Goal: Complete application form

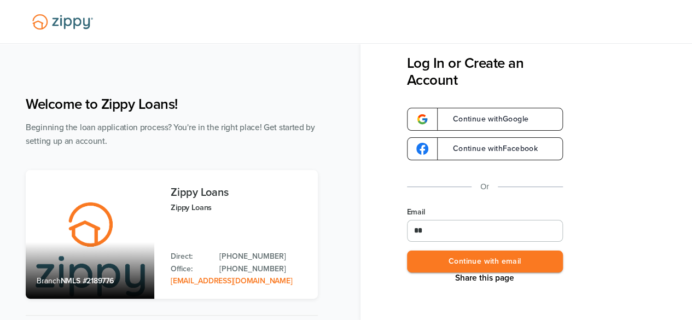
type input "**********"
click at [495, 263] on button "Continue with email" at bounding box center [485, 261] width 156 height 22
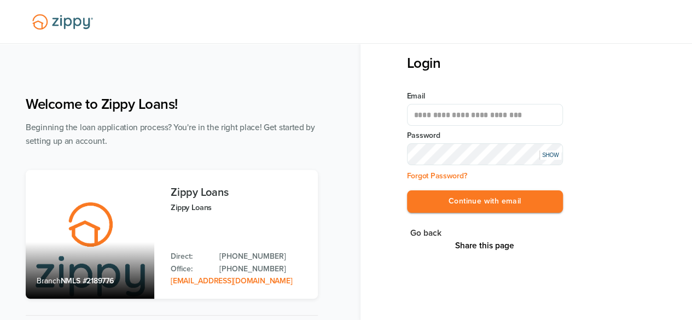
click at [407, 190] on button "Continue with email" at bounding box center [485, 201] width 156 height 22
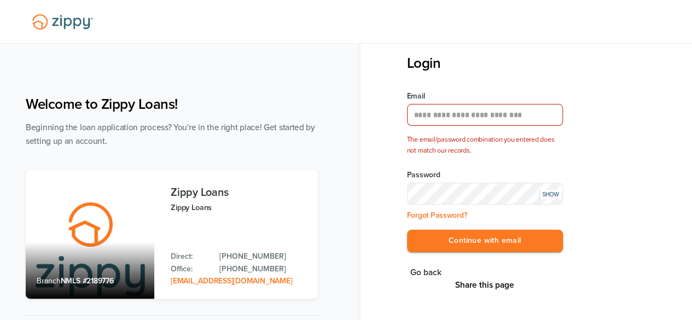
click at [546, 192] on div "SHOW" at bounding box center [550, 194] width 22 height 9
click at [454, 243] on button "Continue with email" at bounding box center [485, 241] width 156 height 22
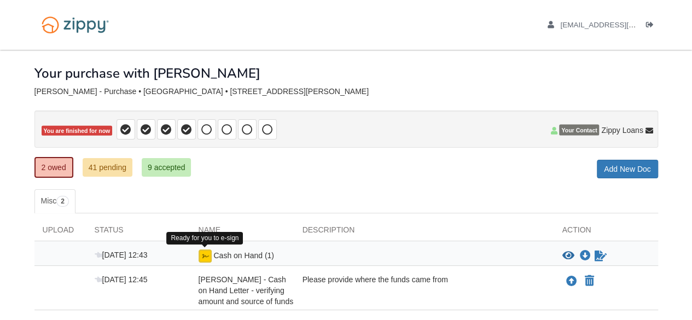
click at [207, 255] on img at bounding box center [204, 255] width 13 height 13
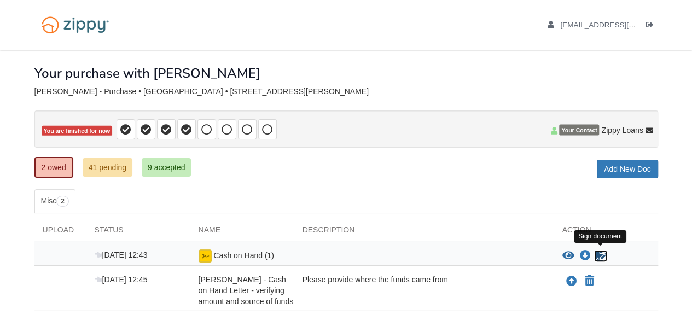
click at [595, 255] on icon "Sign Form" at bounding box center [600, 255] width 12 height 11
click at [690, 312] on body "samanthaamburgey22@gmail.com Logout" at bounding box center [346, 199] width 692 height 398
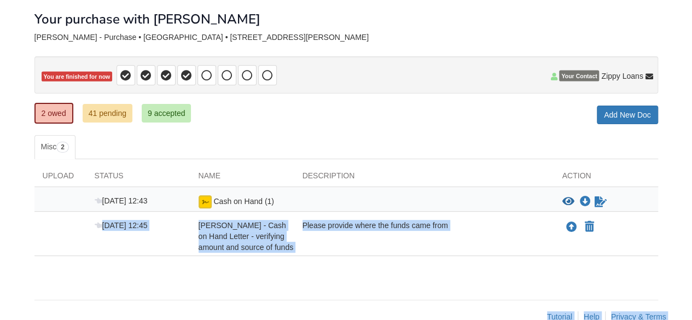
drag, startPoint x: 690, startPoint y: 312, endPoint x: 698, endPoint y: 318, distance: 10.2
click at [691, 318] on html "samanthaamburgey22@gmail.com Logout" at bounding box center [346, 145] width 692 height 398
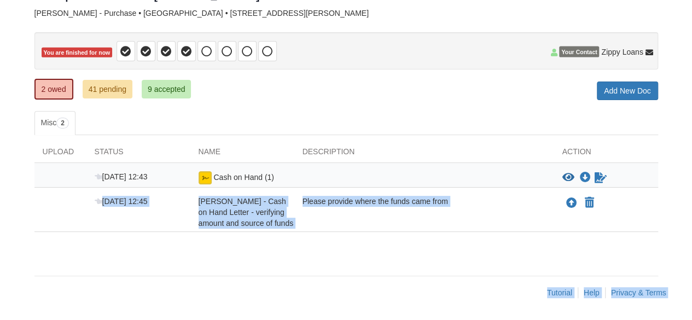
scroll to position [86, 0]
click at [377, 203] on div "Please provide where the funds came from" at bounding box center [424, 212] width 260 height 33
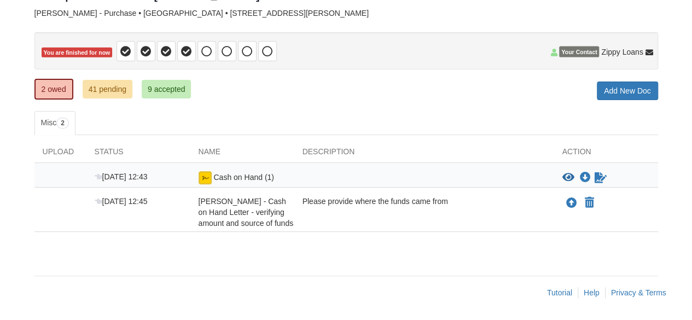
click at [235, 202] on span "[PERSON_NAME] - Cash on Hand Letter - verifying amount and source of funds" at bounding box center [245, 212] width 95 height 31
click at [572, 198] on icon "Upload Samantha Amburgey - Cash on Hand Letter - verifying amount and source of…" at bounding box center [571, 203] width 11 height 11
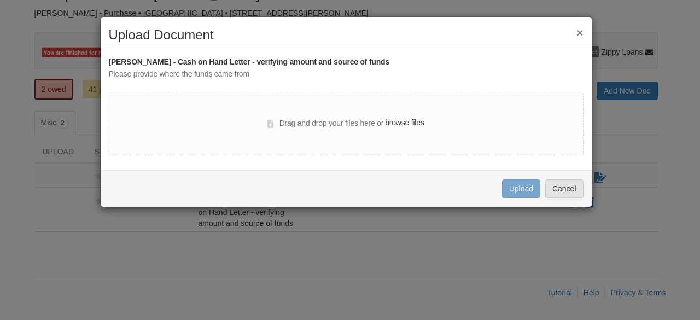
click at [298, 302] on div "× Upload Document Samantha Amburgey - Cash on Hand Letter - verifying amount an…" at bounding box center [350, 160] width 700 height 320
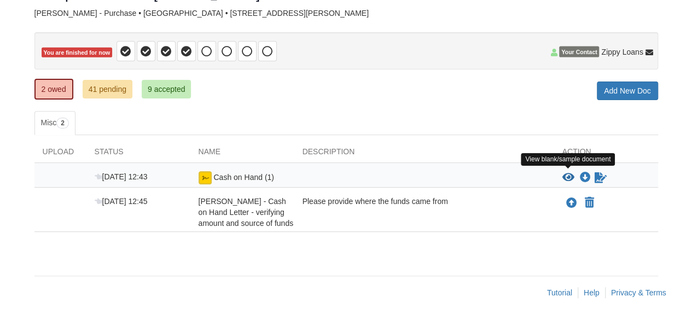
click at [569, 172] on icon "View Cash on Hand (1)" at bounding box center [568, 177] width 12 height 11
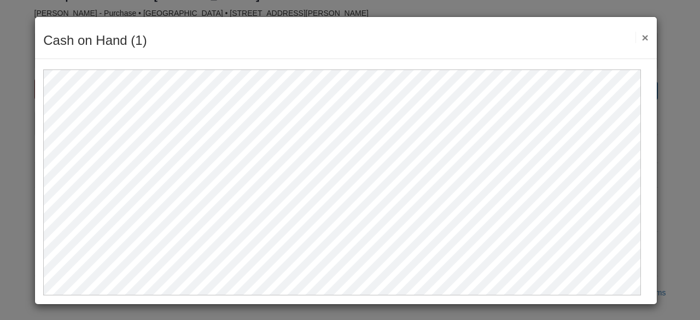
click at [636, 33] on button "×" at bounding box center [641, 37] width 13 height 11
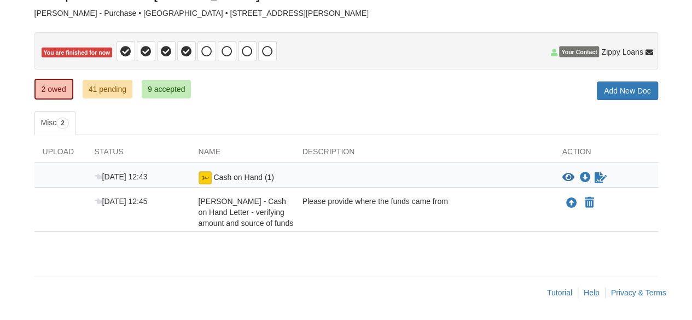
click at [515, 273] on div "× × × Pending Add Document Notice document will be included in the email sent t…" at bounding box center [346, 140] width 640 height 337
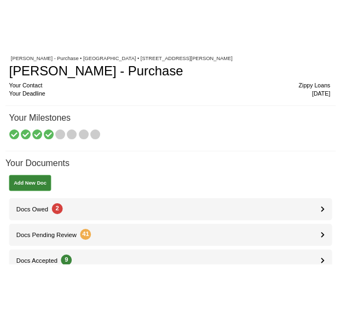
scroll to position [65, 0]
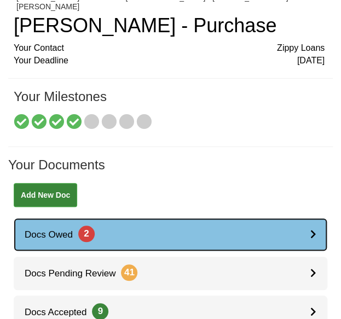
click at [97, 230] on link "Docs Owed 2" at bounding box center [170, 234] width 313 height 33
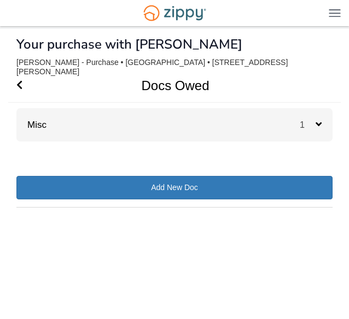
click at [308, 123] on div "1" at bounding box center [316, 124] width 33 height 33
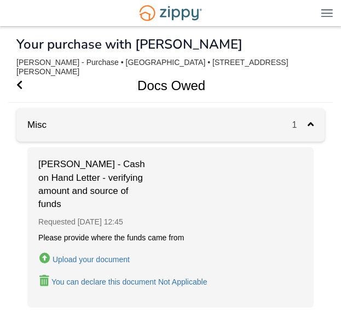
click at [99, 255] on div "Upload your document" at bounding box center [90, 259] width 77 height 9
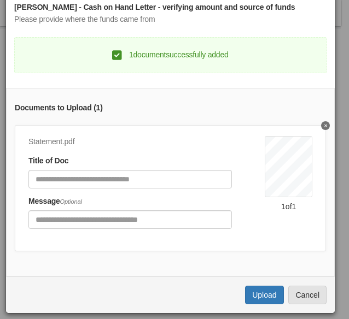
scroll to position [50, 0]
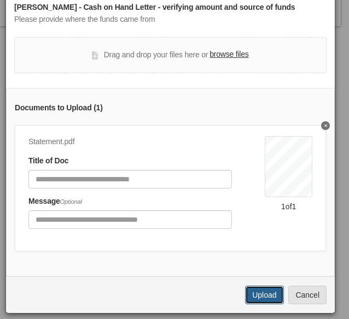
click at [257, 298] on button "Upload" at bounding box center [264, 295] width 38 height 19
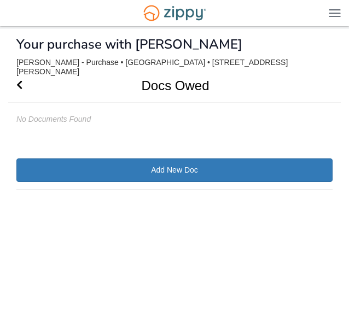
click at [23, 75] on h1 "Docs Owed" at bounding box center [168, 85] width 320 height 33
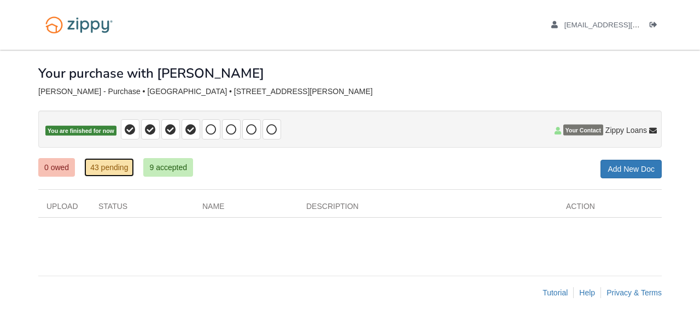
click at [118, 168] on link "43 pending" at bounding box center [109, 167] width 50 height 19
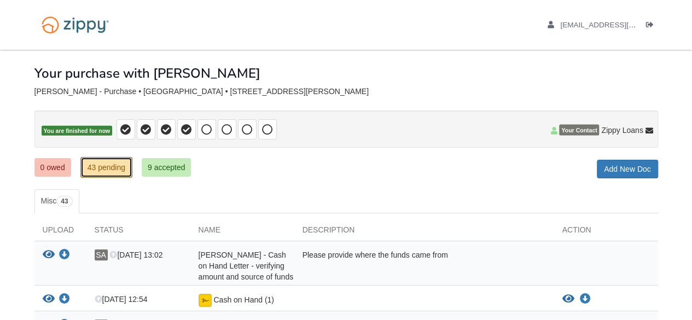
click at [118, 168] on link "43 pending" at bounding box center [106, 167] width 52 height 21
